Goal: Task Accomplishment & Management: Use online tool/utility

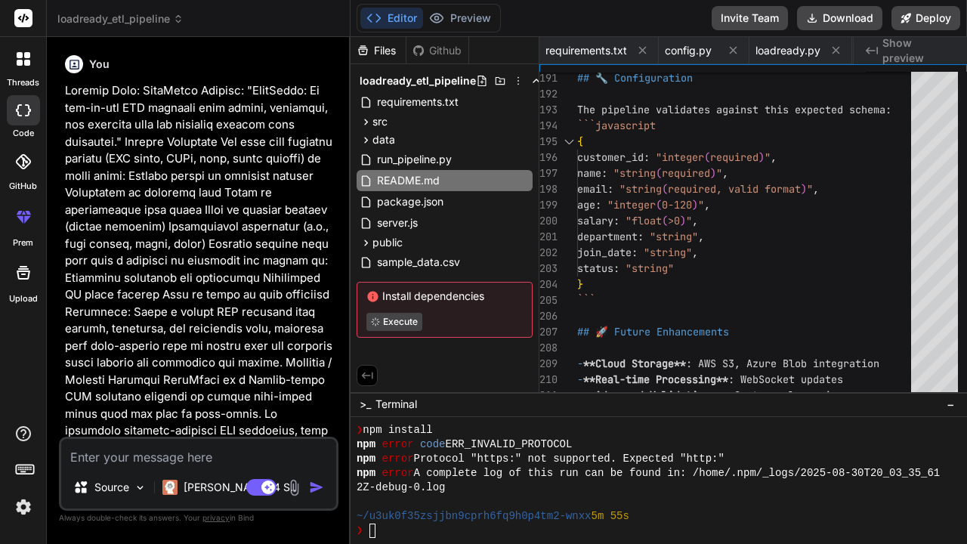
type textarea "- `GET /api/data/quarantine` - Retrieve quarantined data - `GET /api/export/cle…"
drag, startPoint x: 311, startPoint y: 94, endPoint x: 790, endPoint y: 128, distance: 481.0
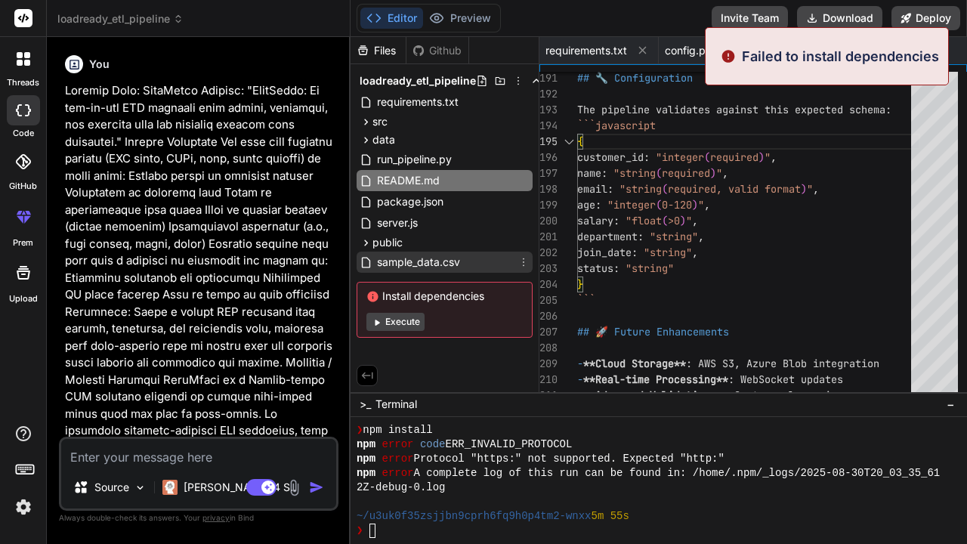
type textarea "x"
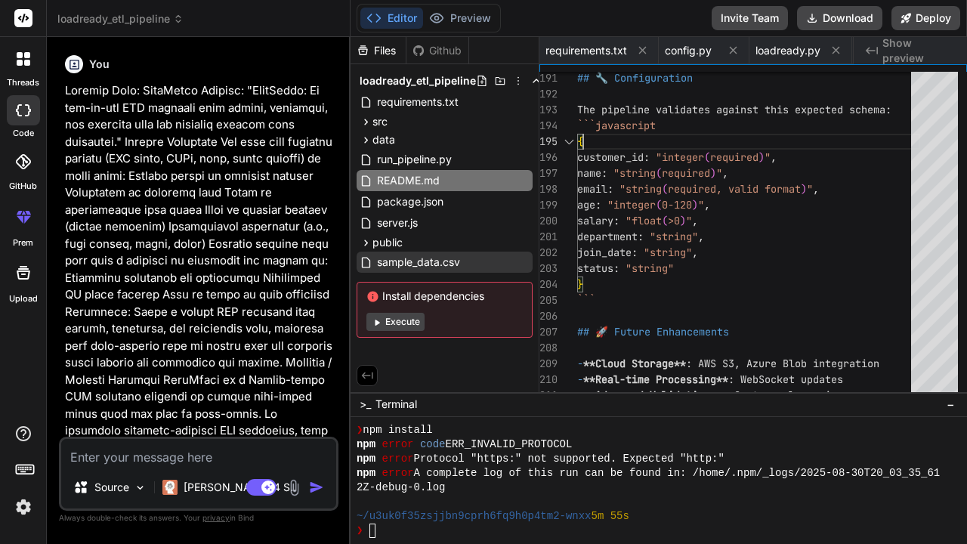
type textarea "name: "string (required)", email: "string (required, valid format)", age: "inte…"
click at [800, 195] on span "required, valid format" at bounding box center [734, 189] width 133 height 14
drag, startPoint x: 800, startPoint y: 195, endPoint x: 784, endPoint y: 174, distance: 26.4
click at [784, 174] on div "name : "string ( required ) " ," at bounding box center [748, 173] width 343 height 16
click at [387, 325] on button "Execute" at bounding box center [395, 322] width 58 height 18
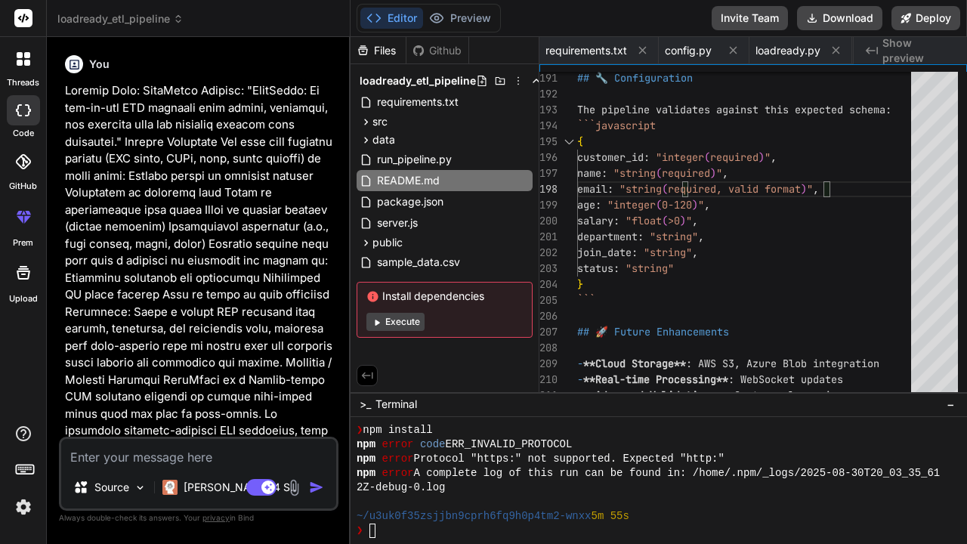
type textarea "x"
click at [121, 460] on textarea at bounding box center [198, 452] width 275 height 27
click at [125, 456] on textarea at bounding box center [198, 452] width 275 height 27
drag, startPoint x: 356, startPoint y: 93, endPoint x: 403, endPoint y: 236, distance: 151.2
click at [365, 120] on icon at bounding box center [366, 122] width 4 height 6
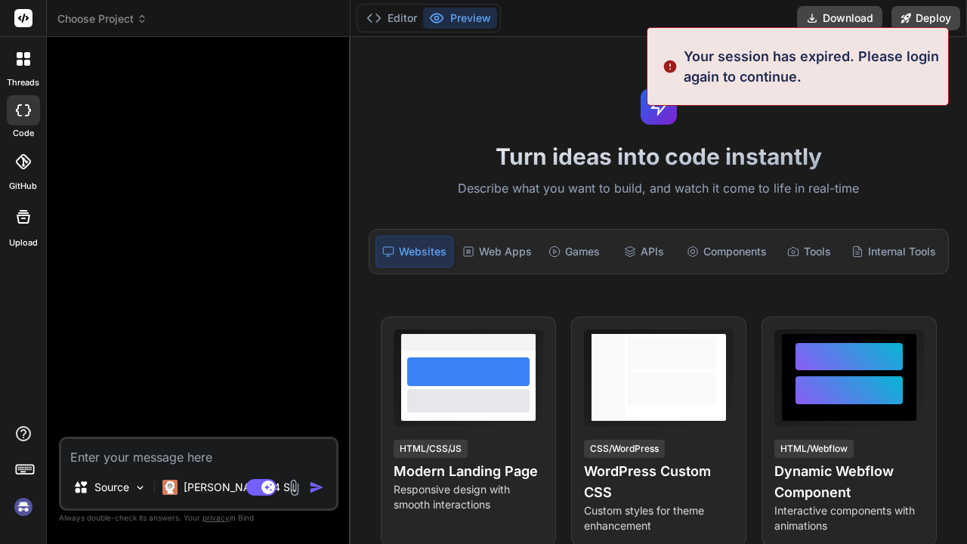
type textarea "x"
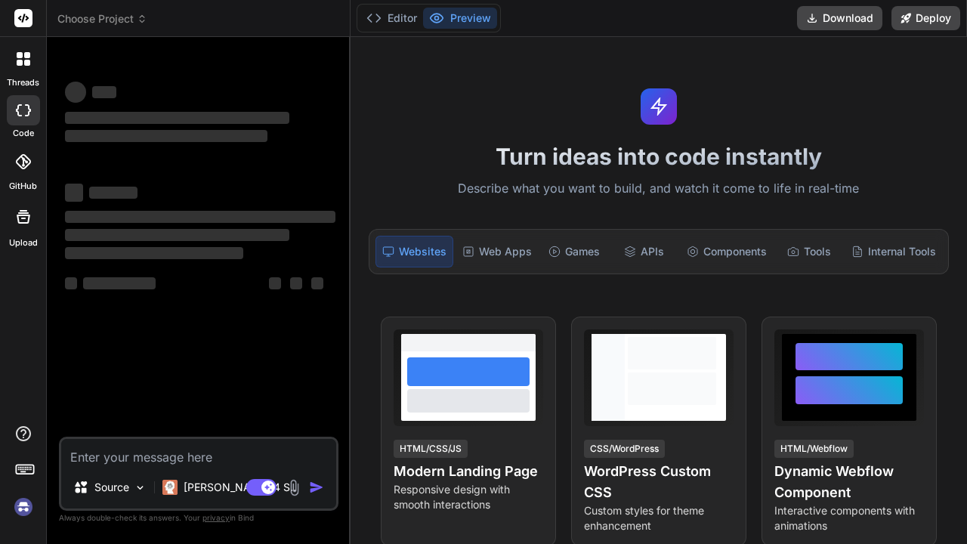
type textarea "x"
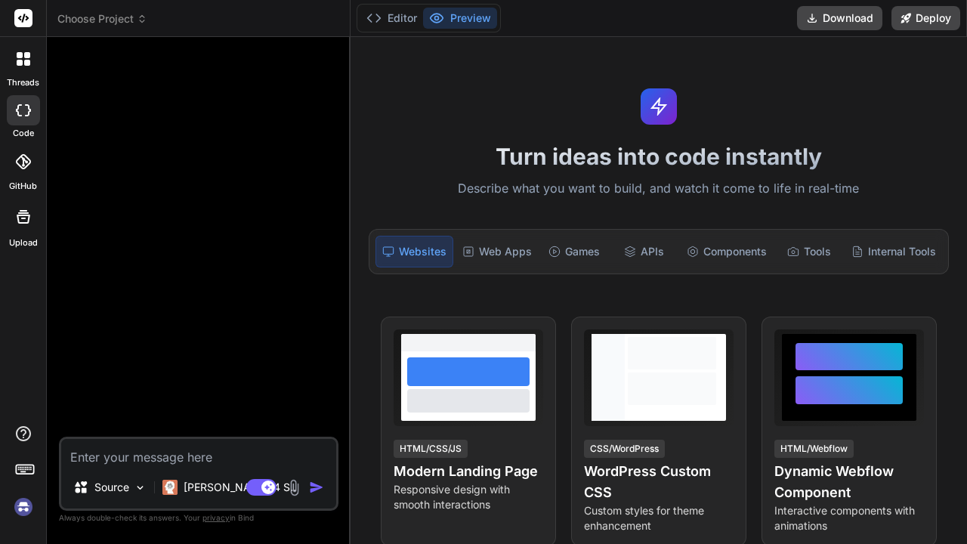
click at [196, 456] on textarea at bounding box center [198, 452] width 275 height 27
click at [141, 459] on textarea at bounding box center [198, 452] width 275 height 27
type textarea "x"
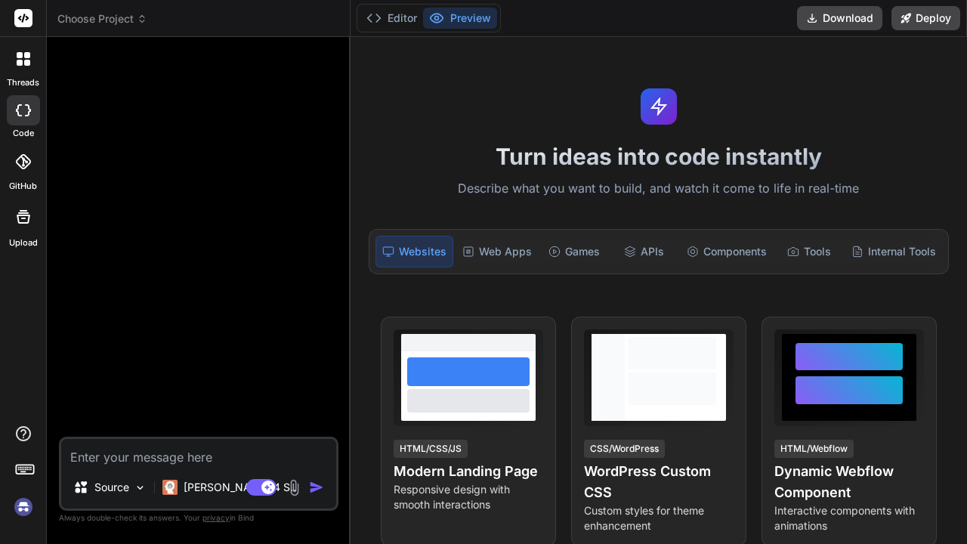
type textarea "x"
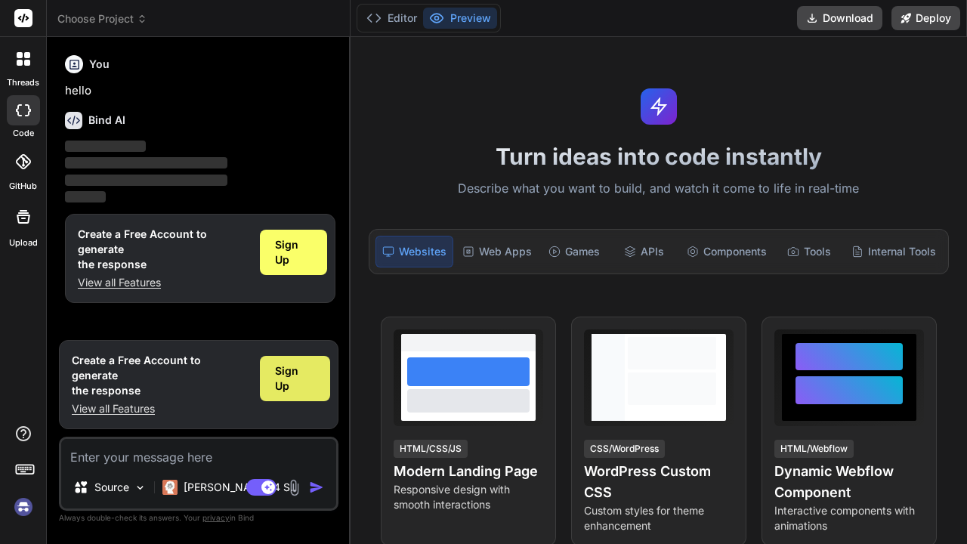
click at [290, 388] on span "Sign Up" at bounding box center [295, 378] width 40 height 30
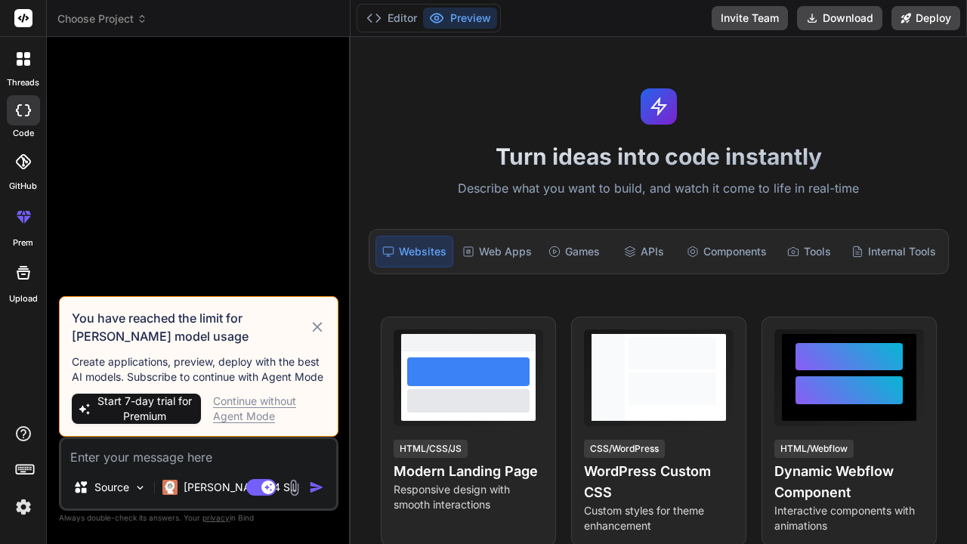
click at [318, 325] on icon at bounding box center [317, 327] width 17 height 18
type textarea "x"
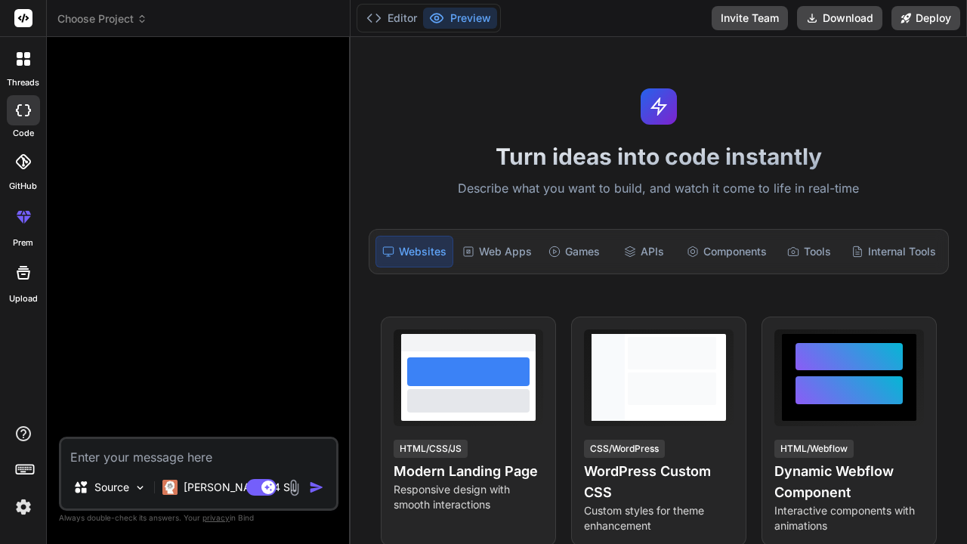
click at [125, 459] on textarea at bounding box center [198, 452] width 275 height 27
type textarea "h"
type textarea "x"
type textarea "hh"
type textarea "x"
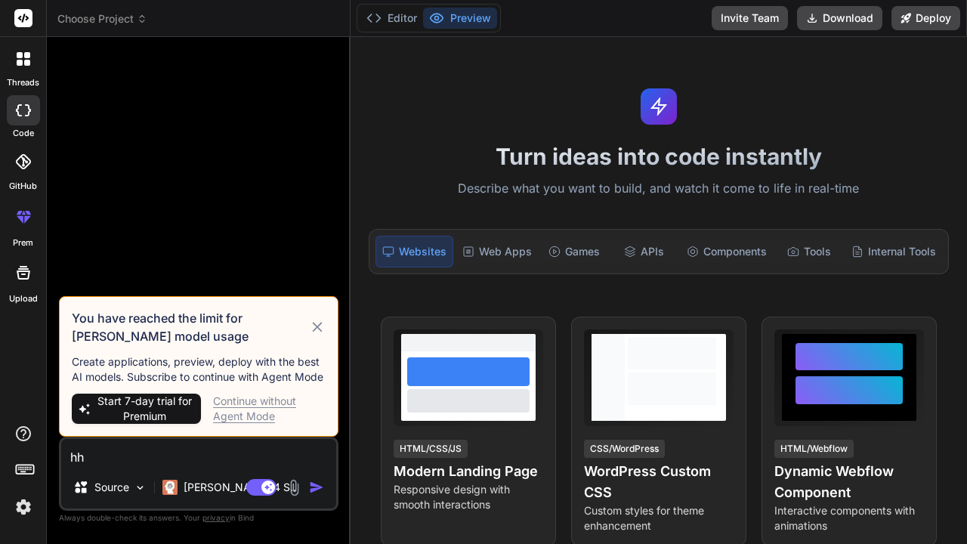
type textarea "hh"
click at [315, 325] on icon at bounding box center [317, 327] width 10 height 10
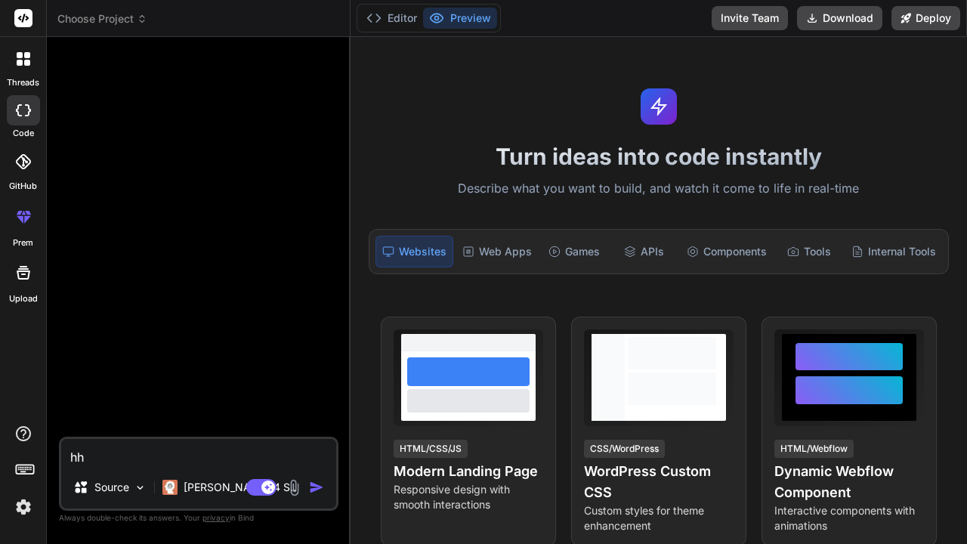
click at [26, 503] on img at bounding box center [24, 507] width 26 height 26
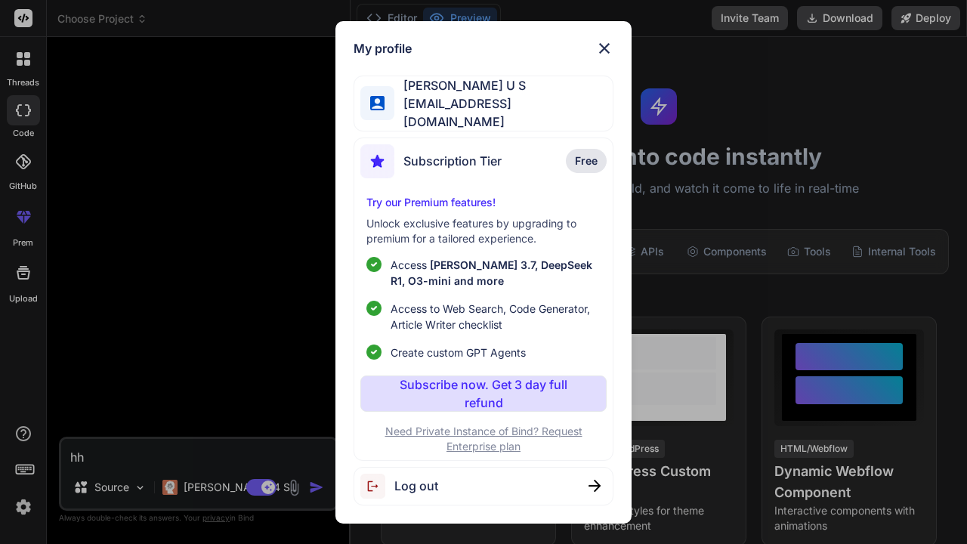
click at [432, 487] on span "Log out" at bounding box center [416, 486] width 44 height 18
type textarea "x"
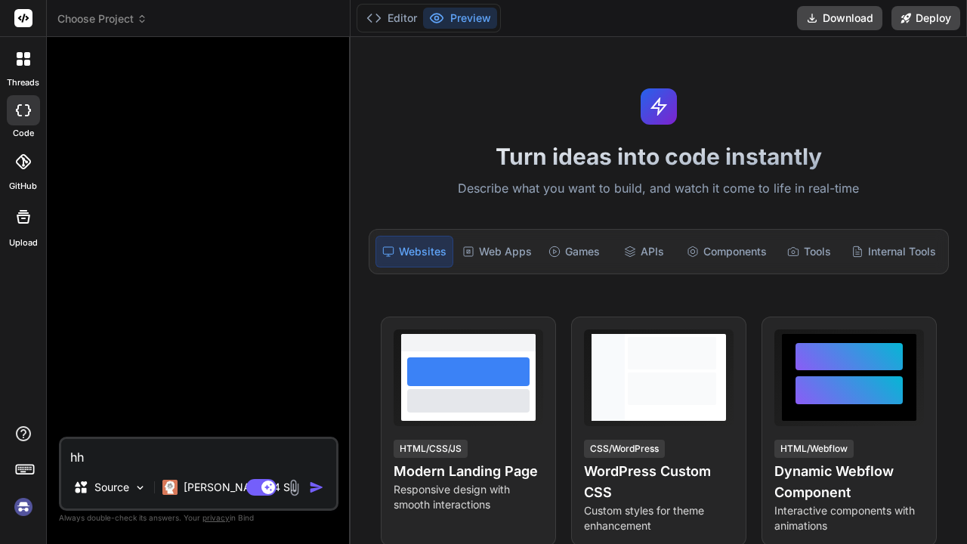
click at [24, 503] on img at bounding box center [24, 507] width 26 height 26
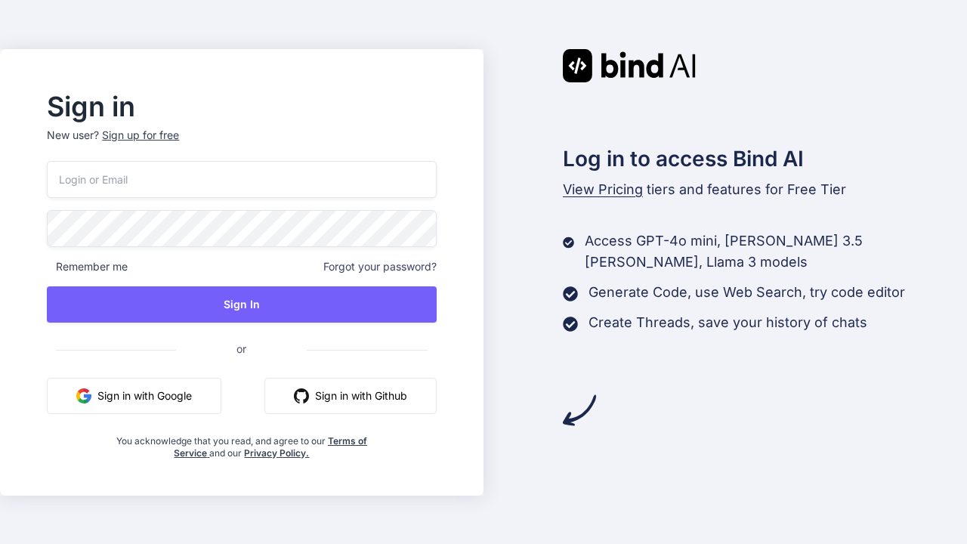
click at [202, 395] on button "Sign in with Google" at bounding box center [134, 396] width 175 height 36
click at [147, 400] on button "Sign in with Google" at bounding box center [134, 396] width 175 height 36
click at [171, 402] on button "Sign in with Google" at bounding box center [134, 396] width 175 height 36
